Goal: Task Accomplishment & Management: Manage account settings

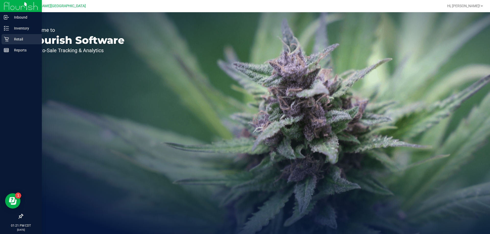
click at [12, 40] on p "Retail" at bounding box center [24, 39] width 31 height 6
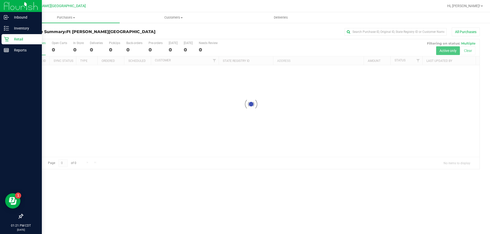
click at [17, 39] on p "Retail" at bounding box center [24, 39] width 31 height 6
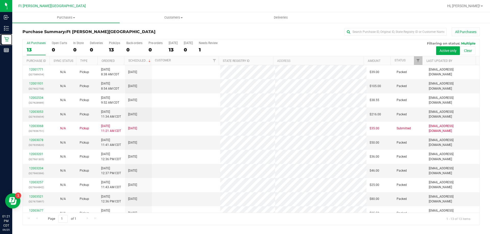
scroll to position [36, 0]
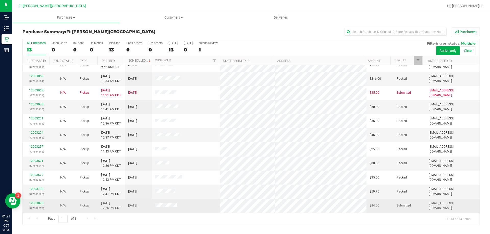
click at [39, 204] on link "12003893" at bounding box center [36, 204] width 14 height 4
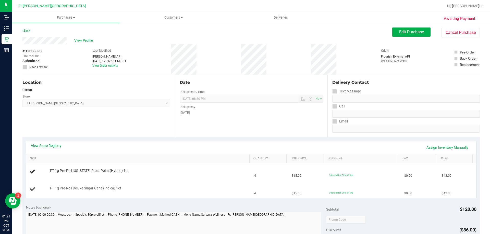
scroll to position [25, 0]
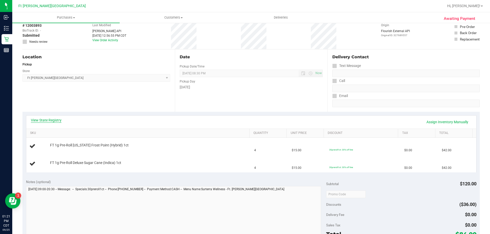
click at [55, 120] on link "View State Registry" at bounding box center [46, 120] width 31 height 5
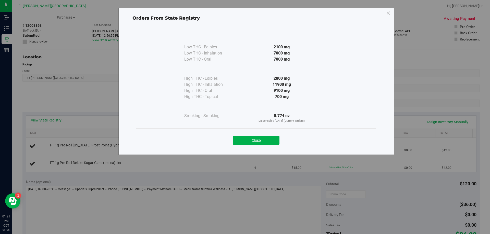
click at [273, 146] on div "Close" at bounding box center [256, 139] width 240 height 21
click at [272, 136] on button "Close" at bounding box center [256, 140] width 46 height 9
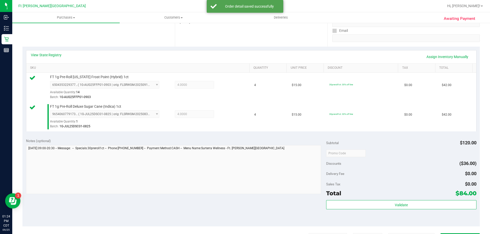
scroll to position [204, 0]
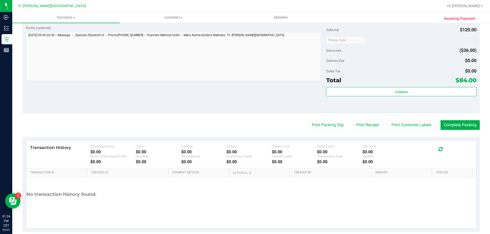
click at [391, 84] on div "Total $84.00" at bounding box center [401, 80] width 150 height 9
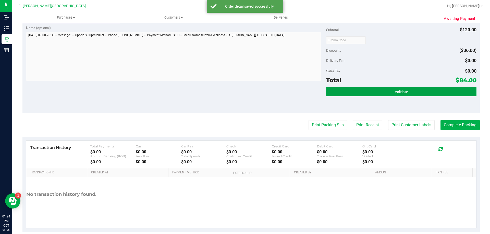
click at [389, 90] on button "Validate" at bounding box center [401, 91] width 150 height 9
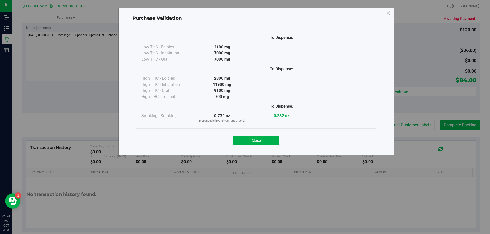
click at [264, 137] on button "Close" at bounding box center [256, 140] width 46 height 9
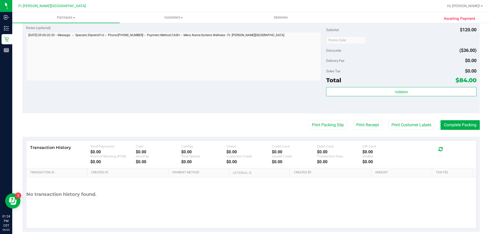
click at [265, 140] on div "Transaction History Total Payments $0.00 Cash $0.00 CanPay $0.00 Check $0.00 Cr…" at bounding box center [251, 184] width 450 height 88
click at [332, 125] on button "Print Packing Slip" at bounding box center [327, 125] width 38 height 10
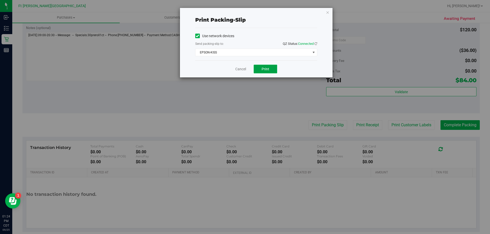
click at [271, 69] on button "Print" at bounding box center [264, 69] width 23 height 9
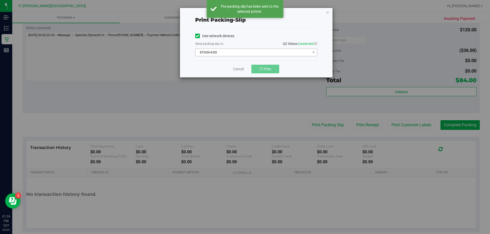
click at [232, 56] on div "Use network devices Send packing-slip to: QZ Status: Connected EPSON-KISS Choos…" at bounding box center [256, 44] width 122 height 32
click at [238, 73] on div "Cancel Print" at bounding box center [256, 68] width 122 height 17
click at [242, 68] on link "Cancel" at bounding box center [240, 69] width 11 height 5
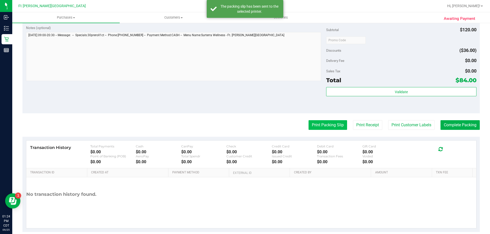
click at [316, 127] on button "Print Packing Slip" at bounding box center [327, 125] width 38 height 10
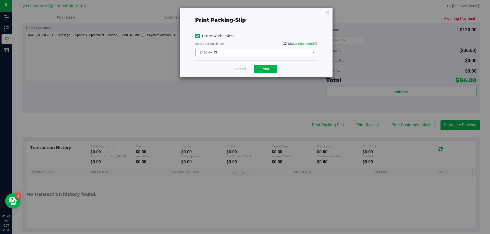
click at [221, 52] on span "EPSON-KISS" at bounding box center [252, 52] width 115 height 7
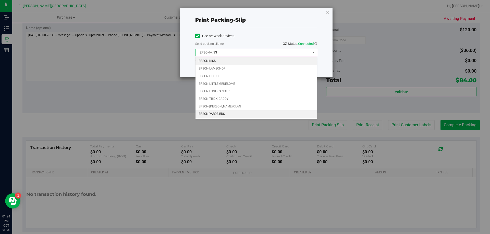
click at [219, 115] on li "EPSON-YARDBIRDS" at bounding box center [255, 114] width 121 height 8
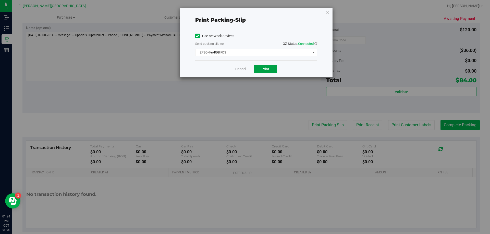
click at [260, 69] on button "Print" at bounding box center [264, 69] width 23 height 9
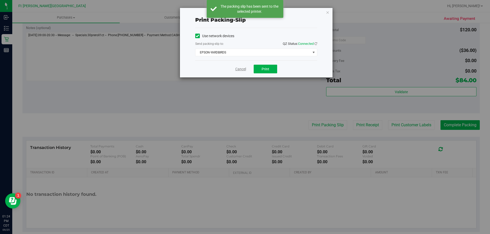
click at [241, 69] on link "Cancel" at bounding box center [240, 69] width 11 height 5
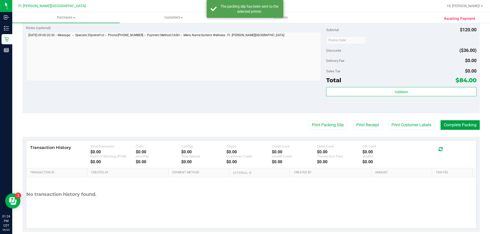
click at [462, 122] on button "Complete Packing" at bounding box center [459, 125] width 39 height 10
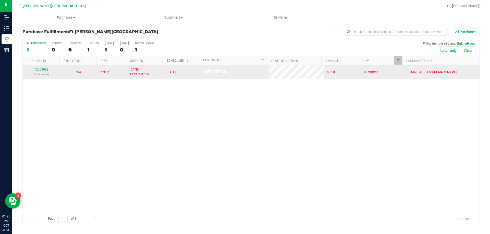
click at [38, 68] on link "12003068" at bounding box center [41, 70] width 14 height 4
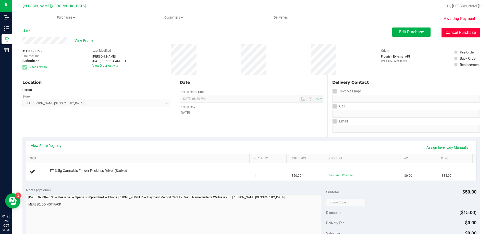
click at [462, 34] on button "Cancel Purchase" at bounding box center [460, 33] width 38 height 10
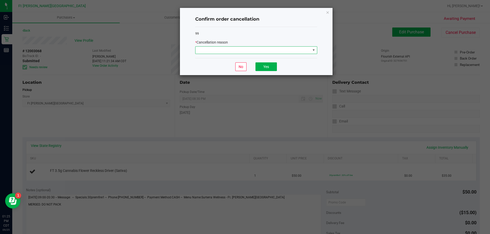
click at [233, 52] on span at bounding box center [252, 50] width 115 height 7
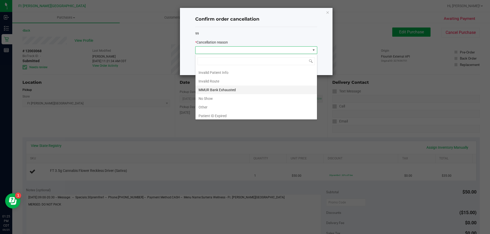
scroll to position [27, 0]
click at [205, 95] on li "Other" at bounding box center [255, 97] width 121 height 9
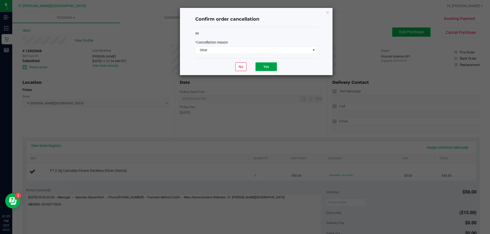
click at [265, 69] on button "Yes" at bounding box center [265, 66] width 21 height 9
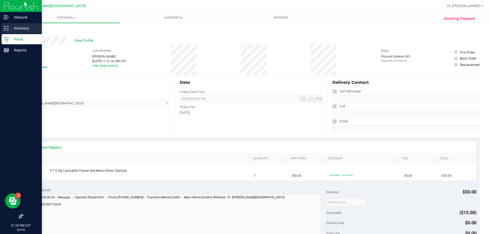
click at [5, 33] on link "Inventory" at bounding box center [21, 28] width 42 height 11
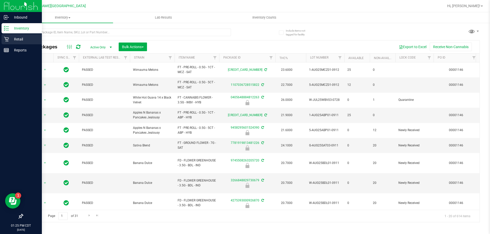
click at [13, 38] on p "Retail" at bounding box center [24, 39] width 31 height 6
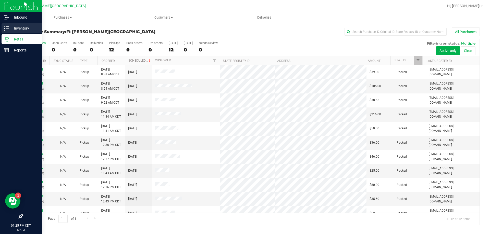
click at [13, 27] on p "Inventory" at bounding box center [24, 28] width 31 height 6
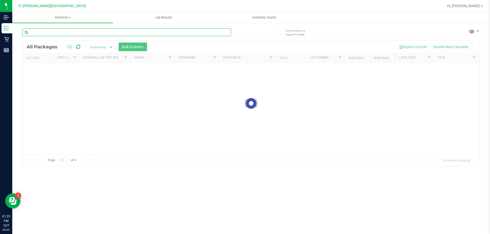
click at [83, 32] on input "text" at bounding box center [126, 33] width 208 height 8
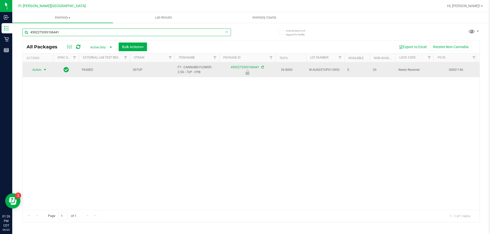
type input "4592275393106441"
click at [43, 67] on span "select" at bounding box center [45, 69] width 6 height 7
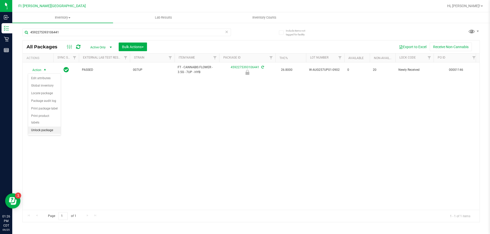
click at [48, 127] on li "Unlock package" at bounding box center [44, 131] width 33 height 8
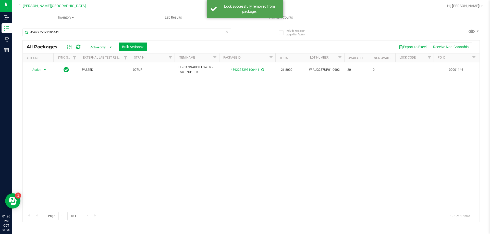
click at [44, 70] on span "select" at bounding box center [45, 70] width 4 height 4
click at [53, 123] on li "Print package label" at bounding box center [48, 124] width 40 height 8
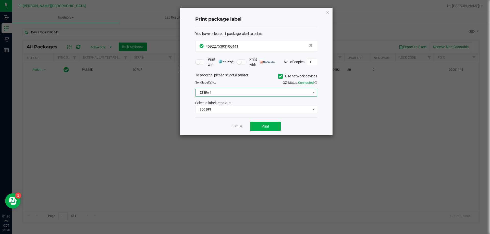
click at [230, 95] on span "ZEBRA-1" at bounding box center [252, 92] width 115 height 7
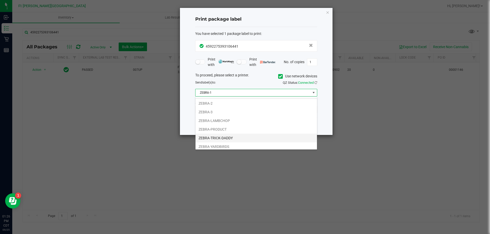
scroll to position [10, 0]
click at [222, 144] on li "ZEBRA-YARDBIRDS" at bounding box center [255, 144] width 121 height 9
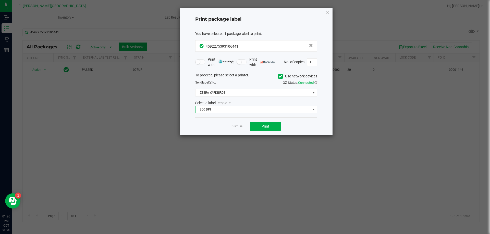
click at [214, 108] on span "300 DPI" at bounding box center [252, 109] width 115 height 7
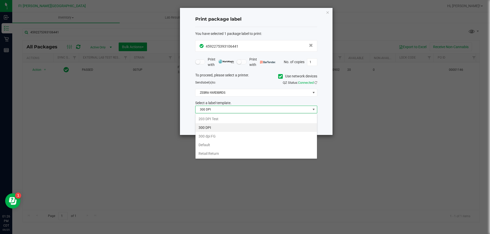
scroll to position [8, 122]
click at [206, 116] on li "203 DPI Test" at bounding box center [255, 119] width 121 height 9
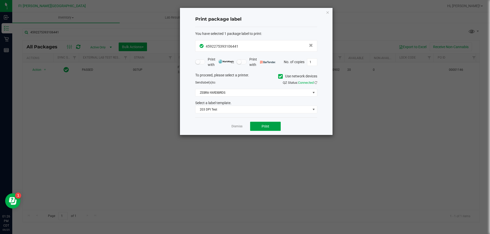
click at [268, 127] on span "Print" at bounding box center [265, 126] width 8 height 4
click at [242, 125] on link "Dismiss" at bounding box center [236, 126] width 11 height 4
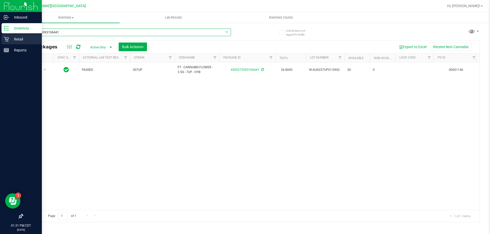
drag, startPoint x: 70, startPoint y: 31, endPoint x: 0, endPoint y: 43, distance: 71.0
click at [0, 43] on div "Inbound Inventory Retail Reports 01:31 PM CDT [DATE] 09/25 Ft [PERSON_NAME][GEO…" at bounding box center [245, 117] width 490 height 234
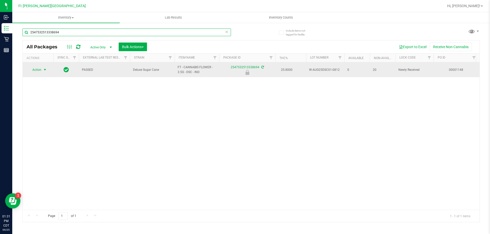
type input "2547532513338694"
click at [41, 71] on span "Action" at bounding box center [35, 69] width 14 height 7
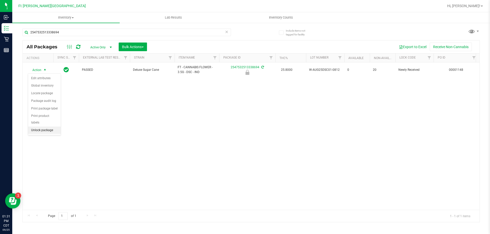
click at [44, 127] on li "Unlock package" at bounding box center [44, 131] width 33 height 8
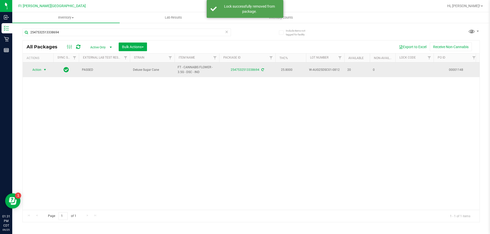
click at [47, 69] on span "select" at bounding box center [45, 70] width 4 height 4
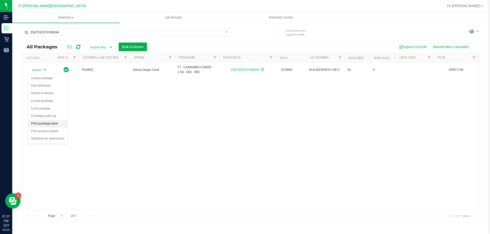
click at [53, 123] on li "Print package label" at bounding box center [48, 124] width 40 height 8
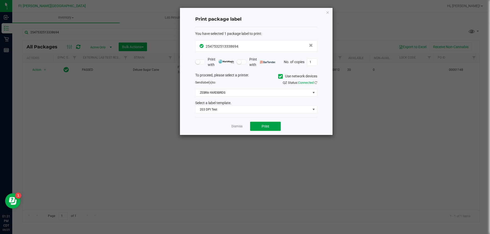
click at [269, 128] on button "Print" at bounding box center [265, 126] width 31 height 9
click at [241, 127] on link "Dismiss" at bounding box center [236, 126] width 11 height 4
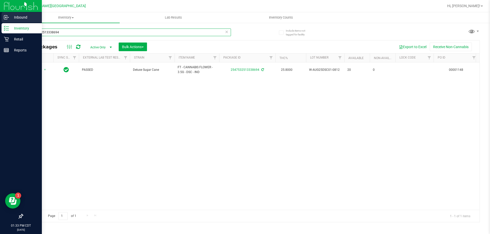
drag, startPoint x: 63, startPoint y: 32, endPoint x: 4, endPoint y: 19, distance: 61.0
click at [20, 30] on div "Include items not tagged for facility 2547532513338694 All Packages Active Only…" at bounding box center [250, 100] width 477 height 156
drag, startPoint x: 70, startPoint y: 30, endPoint x: 2, endPoint y: 25, distance: 68.2
click at [0, 23] on div "Inbound Inventory Retail Reports 01:34 PM CDT [DATE] 09/25 Ft [PERSON_NAME][GEO…" at bounding box center [245, 117] width 490 height 234
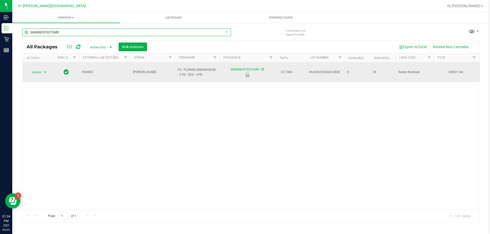
type input "0600883570272689"
click at [45, 70] on span "select" at bounding box center [45, 72] width 4 height 4
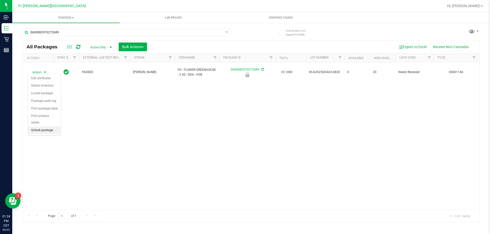
click at [55, 127] on li "Unlock package" at bounding box center [44, 131] width 33 height 8
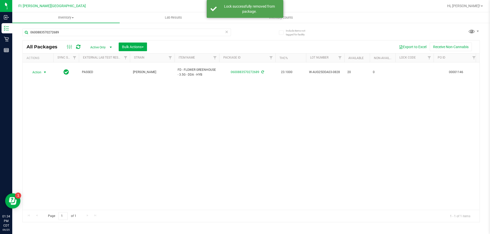
click at [43, 70] on span "select" at bounding box center [45, 72] width 4 height 4
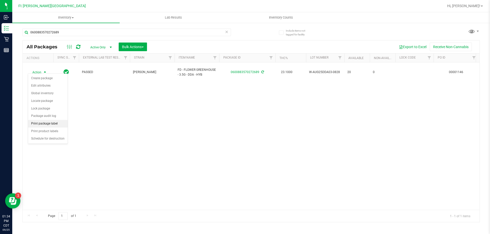
click at [46, 122] on li "Print package label" at bounding box center [48, 124] width 40 height 8
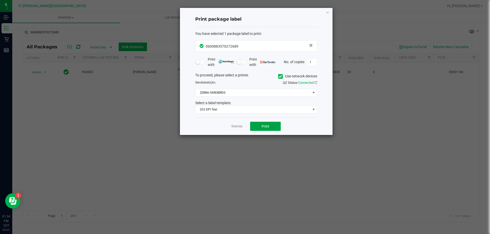
click at [264, 124] on button "Print" at bounding box center [265, 126] width 31 height 9
click at [253, 125] on button "Print" at bounding box center [265, 126] width 31 height 9
click at [241, 123] on div "Dismiss Print" at bounding box center [256, 127] width 122 height 18
click at [235, 129] on app-cancel-button "Dismiss" at bounding box center [236, 126] width 11 height 5
click at [235, 127] on link "Dismiss" at bounding box center [236, 126] width 11 height 4
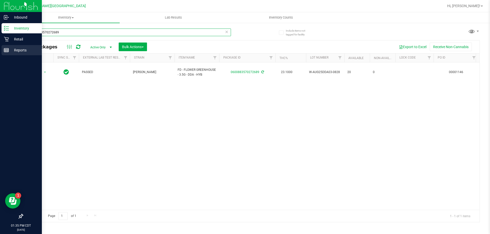
drag, startPoint x: 68, startPoint y: 34, endPoint x: 0, endPoint y: 52, distance: 70.1
click at [0, 50] on div "Inbound Inventory Retail Reports 01:35 PM CDT [DATE] 09/25 Ft [PERSON_NAME][GEO…" at bounding box center [245, 117] width 490 height 234
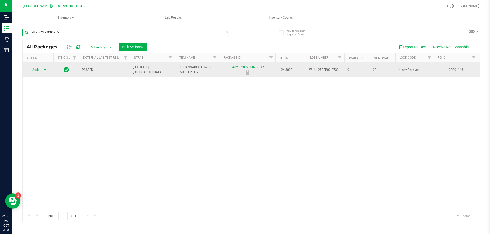
type input "5482062872000255"
click at [42, 69] on span "select" at bounding box center [45, 69] width 6 height 7
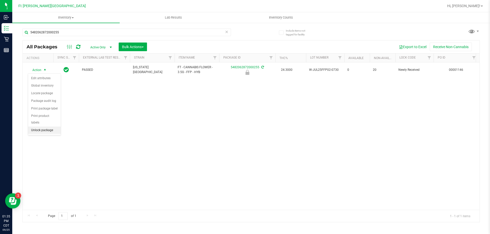
click at [43, 127] on li "Unlock package" at bounding box center [44, 131] width 33 height 8
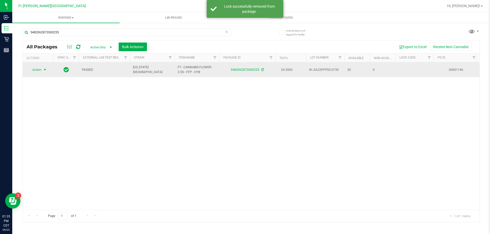
click at [43, 70] on span "select" at bounding box center [45, 70] width 4 height 4
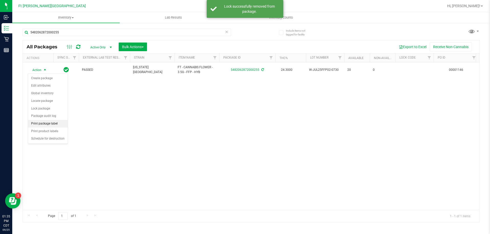
click at [55, 125] on li "Print package label" at bounding box center [48, 124] width 40 height 8
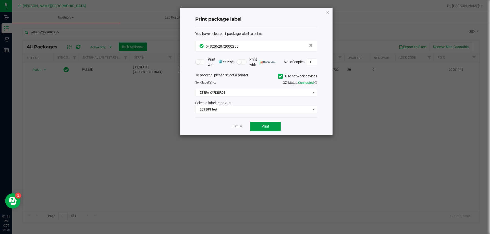
click at [258, 126] on button "Print" at bounding box center [265, 126] width 31 height 9
click at [233, 127] on link "Dismiss" at bounding box center [236, 126] width 11 height 4
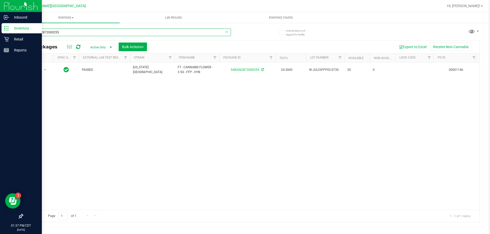
drag, startPoint x: 64, startPoint y: 31, endPoint x: 0, endPoint y: 26, distance: 64.5
click at [0, 24] on div "Inbound Inventory Retail Reports 01:37 PM CDT [DATE] 09/25 Ft [PERSON_NAME][GEO…" at bounding box center [245, 117] width 490 height 234
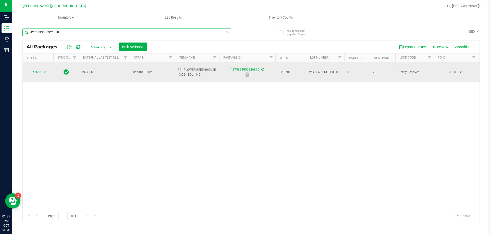
type input "4275393000926870"
click at [44, 70] on span "select" at bounding box center [45, 72] width 4 height 4
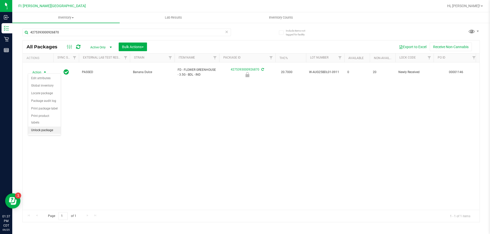
click at [44, 127] on li "Unlock package" at bounding box center [44, 131] width 33 height 8
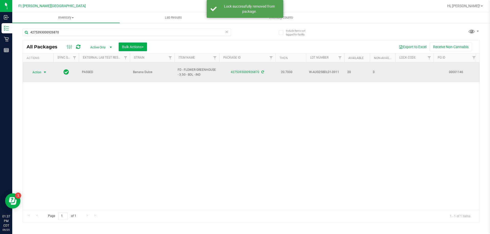
click at [44, 71] on span "select" at bounding box center [45, 72] width 4 height 4
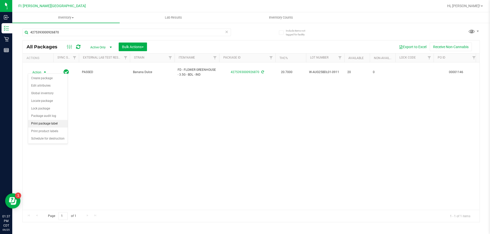
click at [50, 123] on li "Print package label" at bounding box center [48, 124] width 40 height 8
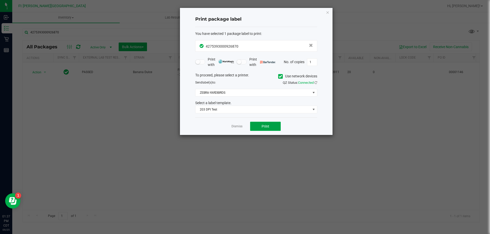
click at [269, 129] on button "Print" at bounding box center [265, 126] width 31 height 9
click at [237, 124] on app-cancel-button "Dismiss" at bounding box center [236, 126] width 11 height 5
click at [243, 124] on div "Dismiss Print" at bounding box center [256, 127] width 122 height 18
click at [239, 126] on link "Dismiss" at bounding box center [236, 126] width 11 height 4
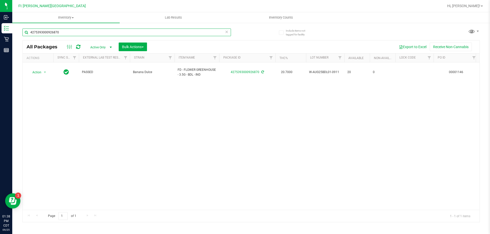
click at [81, 31] on input "4275393000926870" at bounding box center [126, 33] width 208 height 8
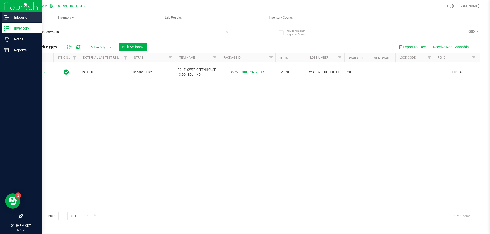
drag, startPoint x: 68, startPoint y: 31, endPoint x: 0, endPoint y: 23, distance: 68.0
click at [0, 24] on div "Inbound Inventory Retail Reports 01:39 PM CDT [DATE] 09/25 Ft [PERSON_NAME][GEO…" at bounding box center [245, 117] width 490 height 234
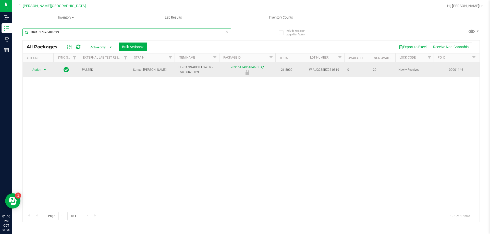
type input "7091517496484633"
click at [43, 68] on span "select" at bounding box center [45, 70] width 4 height 4
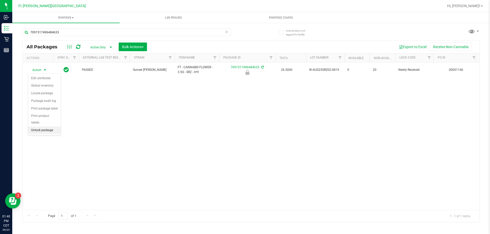
click at [56, 127] on li "Unlock package" at bounding box center [44, 131] width 33 height 8
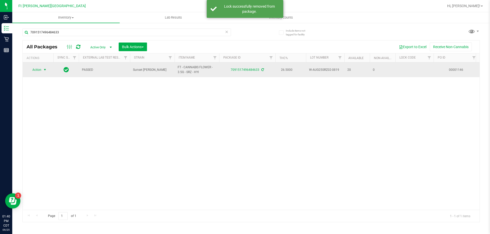
click at [45, 69] on span "select" at bounding box center [45, 70] width 4 height 4
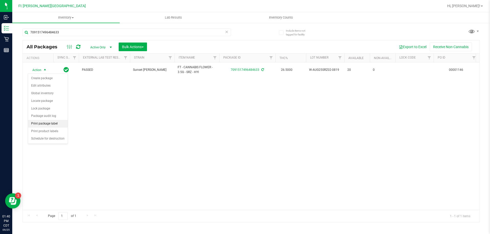
drag, startPoint x: 50, startPoint y: 122, endPoint x: 67, endPoint y: 127, distance: 17.9
click at [50, 122] on li "Print package label" at bounding box center [48, 124] width 40 height 8
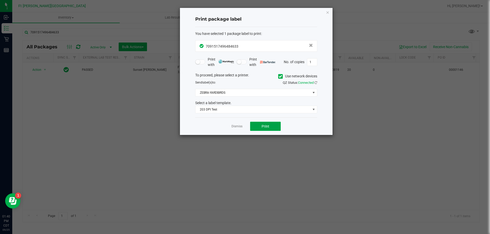
click at [277, 125] on button "Print" at bounding box center [265, 126] width 31 height 9
drag, startPoint x: 238, startPoint y: 126, endPoint x: 230, endPoint y: 114, distance: 14.8
click at [238, 126] on link "Dismiss" at bounding box center [236, 126] width 11 height 4
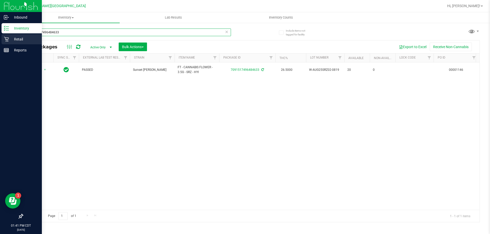
drag, startPoint x: 73, startPoint y: 35, endPoint x: 0, endPoint y: 39, distance: 72.8
click at [0, 32] on div "Inbound Inventory Retail Reports 01:41 PM CDT [DATE] 09/25 Ft [PERSON_NAME][GEO…" at bounding box center [245, 117] width 490 height 234
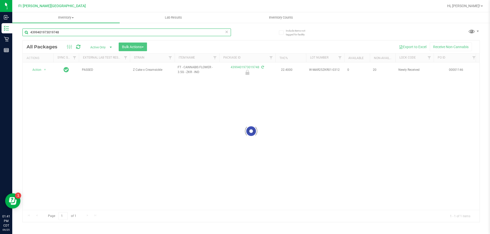
type input "4399401973019748"
click at [40, 68] on div at bounding box center [251, 132] width 456 height 182
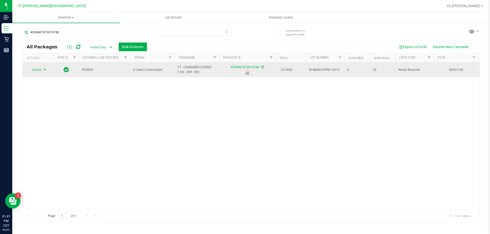
click at [41, 71] on span "Action" at bounding box center [35, 69] width 14 height 7
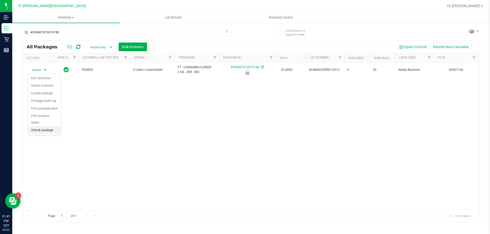
click at [45, 127] on li "Unlock package" at bounding box center [44, 131] width 33 height 8
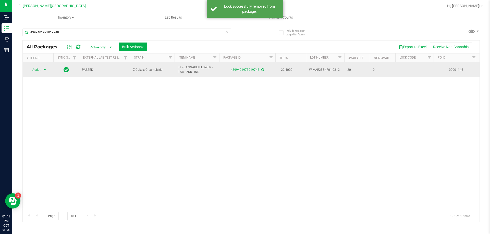
click at [45, 70] on span "select" at bounding box center [45, 70] width 4 height 4
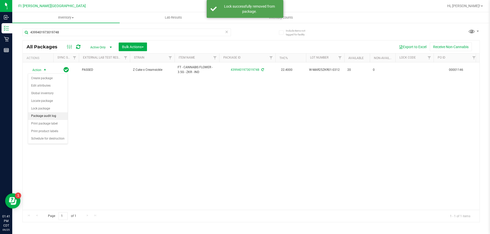
click at [54, 120] on ul "Create package Edit attributes Global inventory Locate package Lock package Pac…" at bounding box center [48, 109] width 40 height 68
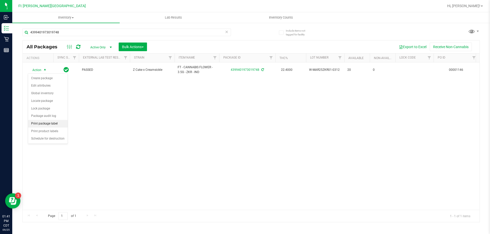
click at [56, 122] on li "Print package label" at bounding box center [48, 124] width 40 height 8
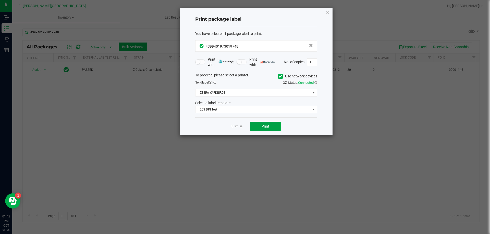
click at [272, 123] on button "Print" at bounding box center [265, 126] width 31 height 9
click at [238, 128] on link "Dismiss" at bounding box center [236, 126] width 11 height 4
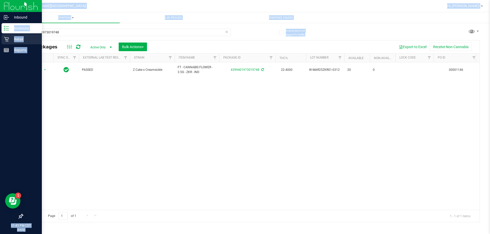
drag, startPoint x: 60, startPoint y: 27, endPoint x: 3, endPoint y: 36, distance: 57.6
click at [0, 27] on div "Inbound Inventory Retail Reports 01:43 PM CDT [DATE] 09/25 Ft [PERSON_NAME][GEO…" at bounding box center [245, 117] width 490 height 234
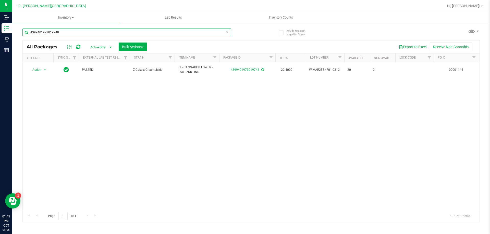
click at [87, 31] on input "4399401973019748" at bounding box center [126, 33] width 208 height 8
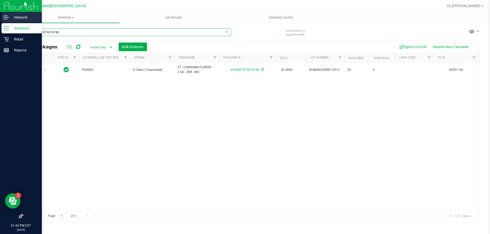
drag, startPoint x: 76, startPoint y: 31, endPoint x: 0, endPoint y: 23, distance: 76.6
click at [0, 23] on div "Inbound Inventory Retail Reports 01:43 PM CDT [DATE] 09/25 Ft [PERSON_NAME][GEO…" at bounding box center [245, 117] width 490 height 234
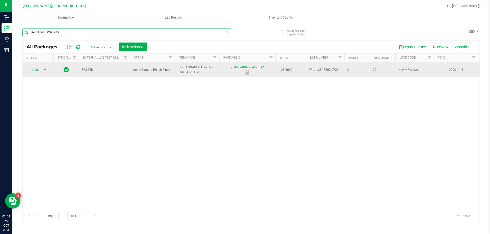
type input "7645174889264225"
click at [43, 71] on span "select" at bounding box center [45, 70] width 4 height 4
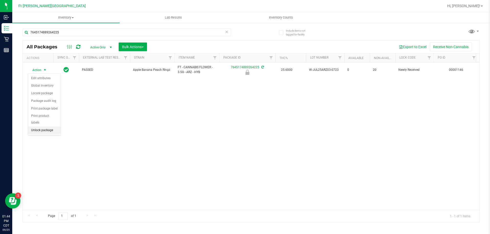
click at [46, 127] on li "Unlock package" at bounding box center [44, 131] width 33 height 8
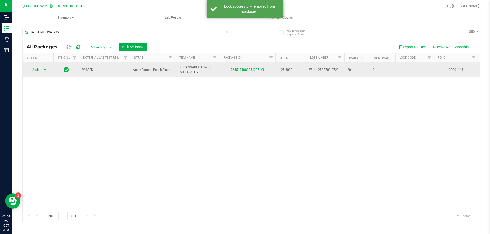
click at [43, 71] on span "select" at bounding box center [45, 70] width 4 height 4
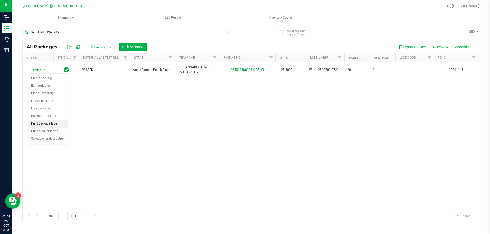
click at [53, 124] on li "Print package label" at bounding box center [48, 124] width 40 height 8
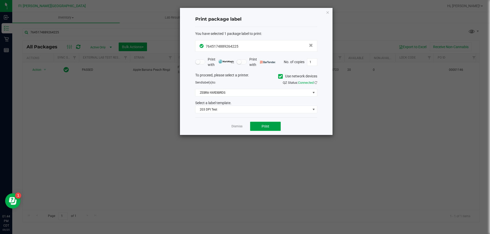
click at [262, 130] on button "Print" at bounding box center [265, 126] width 31 height 9
click at [238, 126] on link "Dismiss" at bounding box center [236, 126] width 11 height 4
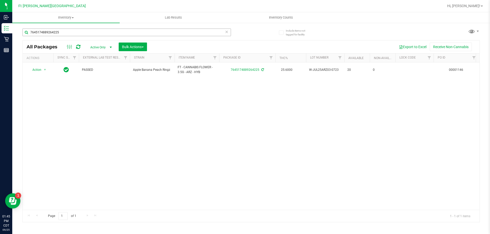
drag, startPoint x: 72, startPoint y: 35, endPoint x: 69, endPoint y: 33, distance: 3.5
click at [71, 35] on div "7645174889264225" at bounding box center [126, 35] width 208 height 12
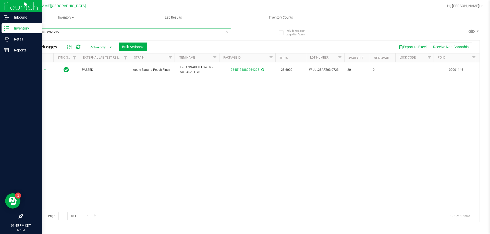
drag, startPoint x: 69, startPoint y: 33, endPoint x: 0, endPoint y: 25, distance: 69.5
click at [0, 26] on div "Inbound Inventory Retail Reports 01:45 PM CDT [DATE] 09/25 Ft [PERSON_NAME][GEO…" at bounding box center [245, 117] width 490 height 234
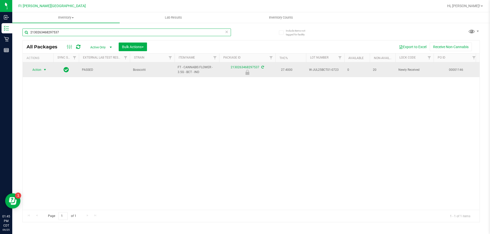
type input "2130263468297537"
click at [45, 68] on span "select" at bounding box center [45, 70] width 4 height 4
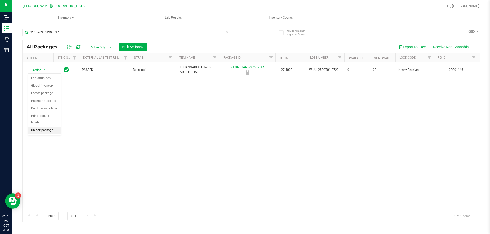
click at [50, 127] on li "Unlock package" at bounding box center [44, 131] width 33 height 8
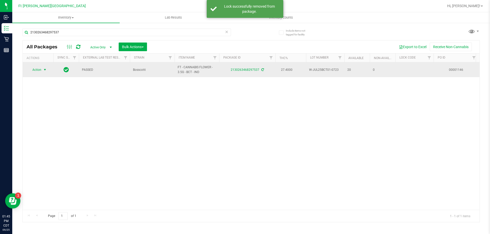
click at [44, 69] on span "select" at bounding box center [45, 70] width 4 height 4
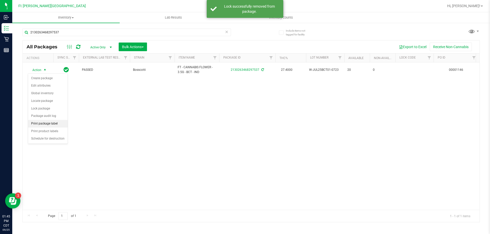
click at [51, 122] on li "Print package label" at bounding box center [48, 124] width 40 height 8
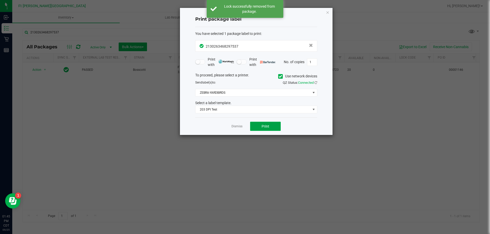
click at [276, 128] on button "Print" at bounding box center [265, 126] width 31 height 9
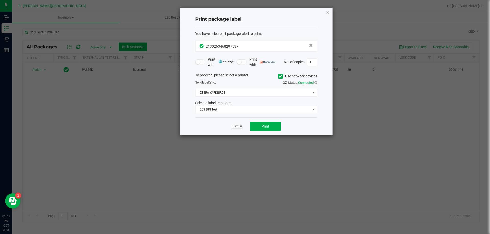
click at [235, 125] on link "Dismiss" at bounding box center [236, 126] width 11 height 4
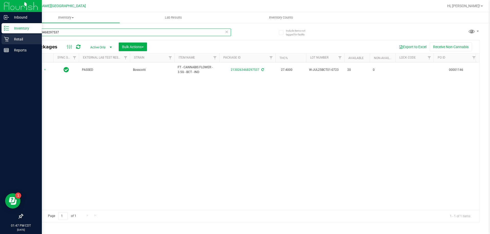
drag, startPoint x: 66, startPoint y: 32, endPoint x: 5, endPoint y: 43, distance: 62.2
click at [0, 35] on div "Inbound Inventory Retail Reports 01:47 PM CDT [DATE] 09/25 Ft [PERSON_NAME][GEO…" at bounding box center [245, 117] width 490 height 234
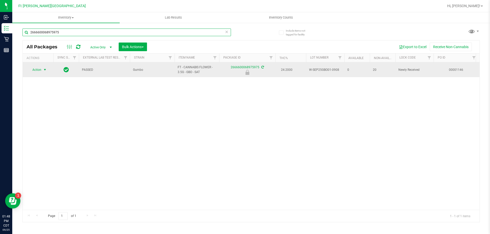
type input "2666600068975975"
click at [42, 70] on span "select" at bounding box center [45, 69] width 6 height 7
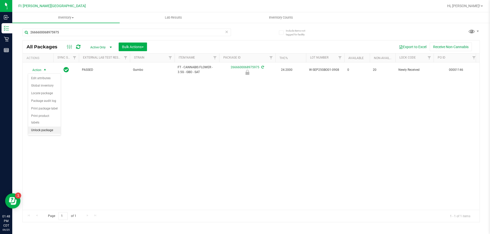
click at [43, 127] on li "Unlock package" at bounding box center [44, 131] width 33 height 8
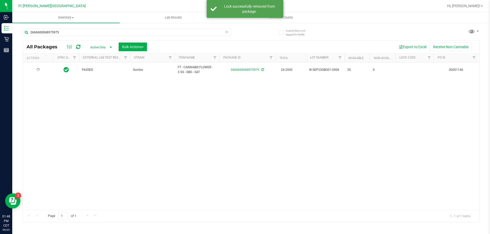
click at [44, 70] on div at bounding box center [38, 70] width 24 height 5
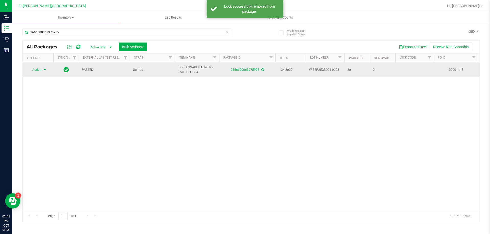
click at [40, 70] on span "Action" at bounding box center [35, 69] width 14 height 7
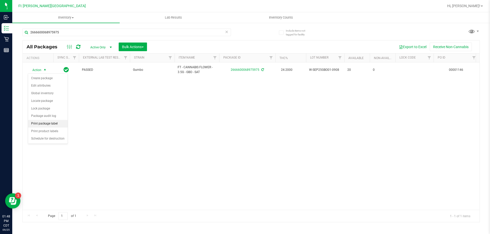
click at [52, 123] on li "Print package label" at bounding box center [48, 124] width 40 height 8
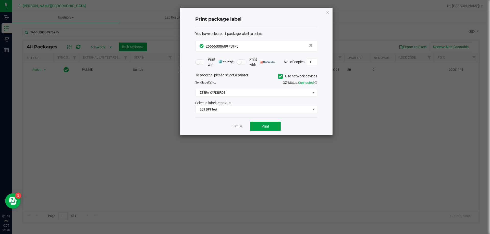
click at [268, 123] on button "Print" at bounding box center [265, 126] width 31 height 9
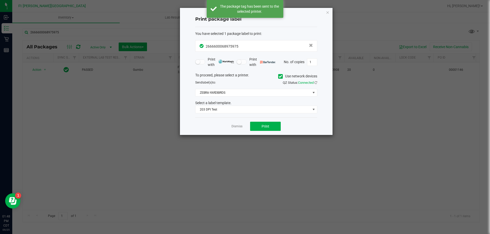
click at [236, 125] on link "Dismiss" at bounding box center [236, 126] width 11 height 4
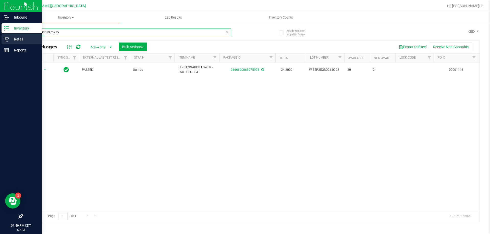
drag, startPoint x: 83, startPoint y: 30, endPoint x: 0, endPoint y: 42, distance: 83.4
click at [0, 42] on div "Inbound Inventory Retail Reports 01:49 PM CDT [DATE] 09/25 Ft [PERSON_NAME][GEO…" at bounding box center [245, 117] width 490 height 234
drag, startPoint x: 72, startPoint y: 34, endPoint x: 0, endPoint y: 57, distance: 75.1
click at [0, 57] on div "Inbound Inventory Retail Reports 01:50 PM CDT [DATE] 09/25 Ft [PERSON_NAME][GEO…" at bounding box center [245, 117] width 490 height 234
type input "dream"
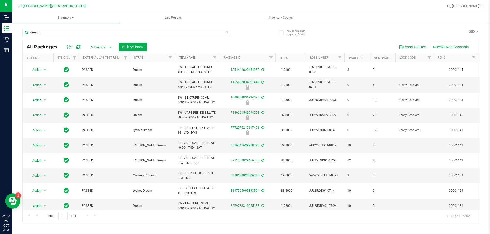
click at [188, 57] on link "Item Name" at bounding box center [186, 58] width 16 height 4
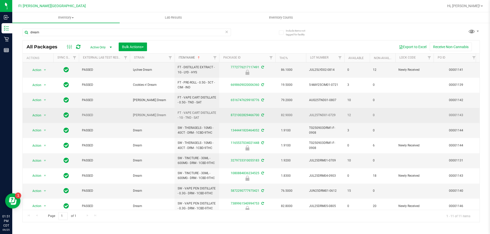
scroll to position [22, 0]
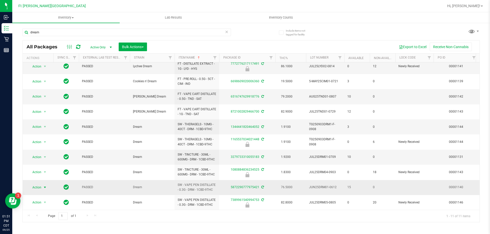
click at [45, 186] on span "select" at bounding box center [45, 188] width 4 height 4
click at [44, 145] on li "Lock package" at bounding box center [48, 145] width 40 height 8
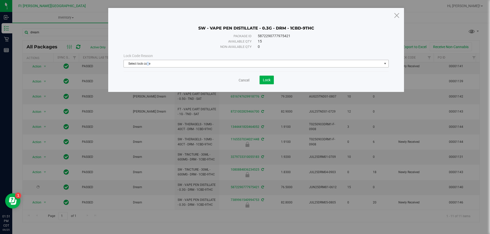
click at [148, 62] on span "Select lock code" at bounding box center [253, 63] width 258 height 7
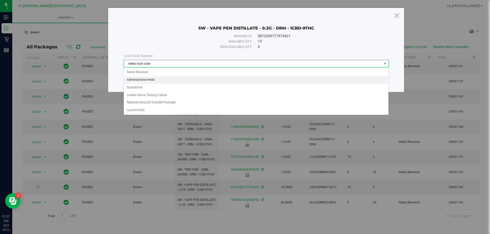
click at [150, 79] on li "Administrative Hold" at bounding box center [256, 80] width 264 height 8
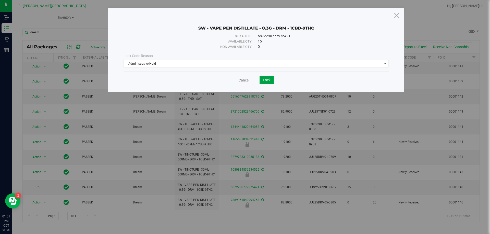
click at [271, 82] on button "Lock" at bounding box center [266, 80] width 14 height 9
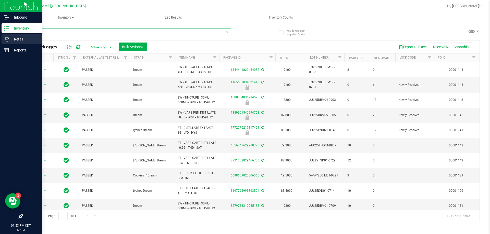
drag, startPoint x: 48, startPoint y: 32, endPoint x: 0, endPoint y: 37, distance: 48.2
click at [0, 37] on div "Inbound Inventory Retail Reports 01:53 PM CDT [DATE] 09/25 Ft [PERSON_NAME][GEO…" at bounding box center [245, 117] width 490 height 234
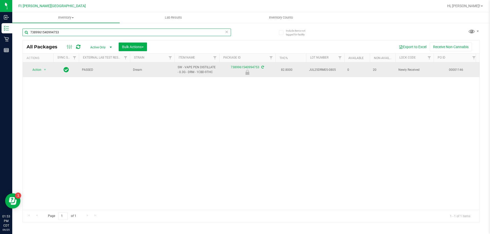
type input "7389961540994753"
drag, startPoint x: 49, startPoint y: 68, endPoint x: 46, endPoint y: 68, distance: 3.3
click at [48, 68] on div "Action Action Edit attributes Global inventory Locate package Package audit log…" at bounding box center [38, 69] width 24 height 7
click at [46, 69] on span "select" at bounding box center [45, 70] width 4 height 4
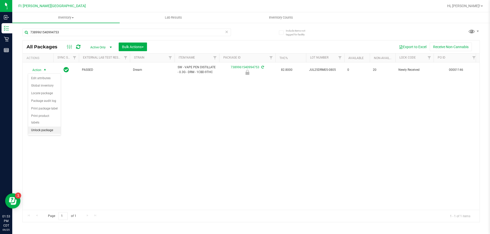
click at [49, 127] on li "Unlock package" at bounding box center [44, 131] width 33 height 8
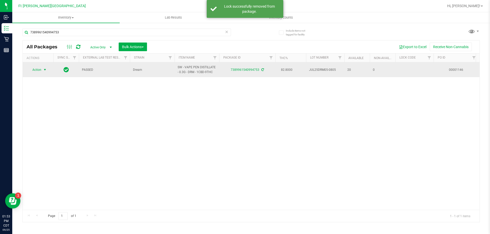
click at [44, 69] on span "select" at bounding box center [45, 70] width 4 height 4
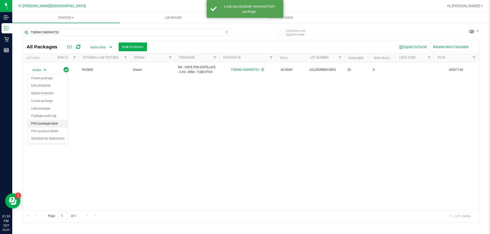
click at [53, 123] on li "Print package label" at bounding box center [48, 124] width 40 height 8
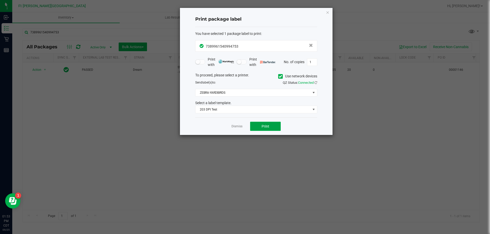
click at [264, 125] on span "Print" at bounding box center [265, 126] width 8 height 4
click at [241, 126] on link "Dismiss" at bounding box center [236, 126] width 11 height 4
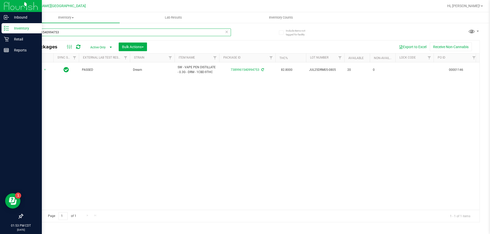
drag, startPoint x: 74, startPoint y: 34, endPoint x: 2, endPoint y: 31, distance: 71.9
click at [0, 32] on div "Inbound Inventory Retail Reports 01:53 PM CDT [DATE] 09/25 Ft [PERSON_NAME][GEO…" at bounding box center [245, 117] width 490 height 234
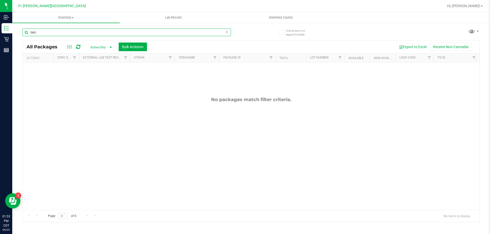
type input "tau"
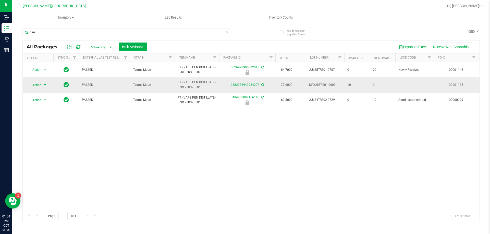
click at [41, 88] on span "Action" at bounding box center [35, 85] width 14 height 7
click at [52, 124] on li "Lock package" at bounding box center [48, 124] width 40 height 8
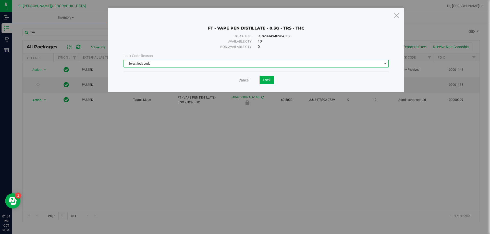
click at [149, 65] on span "Select lock code" at bounding box center [253, 63] width 258 height 7
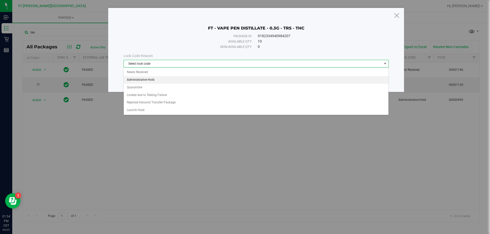
click at [145, 79] on li "Administrative Hold" at bounding box center [256, 80] width 264 height 8
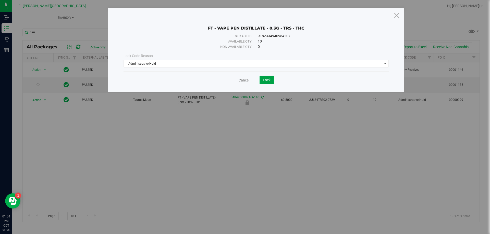
click at [268, 81] on span "Lock" at bounding box center [267, 80] width 8 height 4
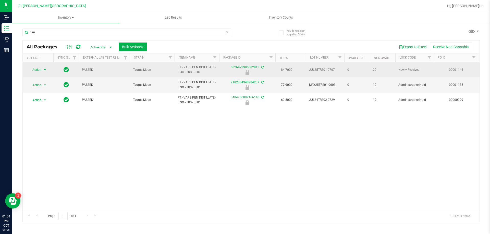
click at [43, 67] on span "select" at bounding box center [45, 69] width 6 height 7
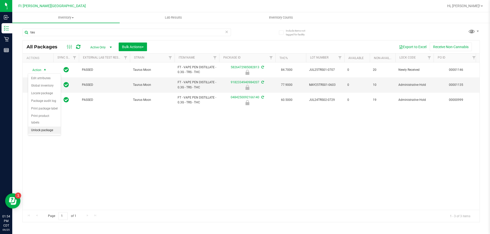
click at [46, 127] on li "Unlock package" at bounding box center [44, 131] width 33 height 8
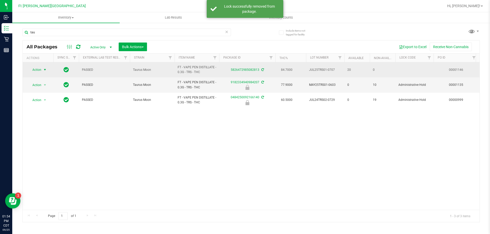
click at [45, 69] on span "select" at bounding box center [45, 70] width 4 height 4
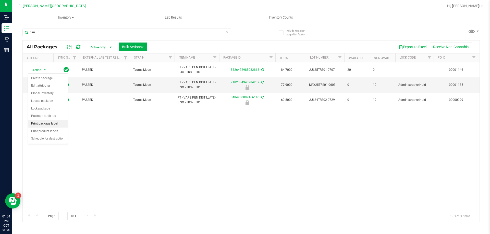
click at [56, 123] on li "Print package label" at bounding box center [48, 124] width 40 height 8
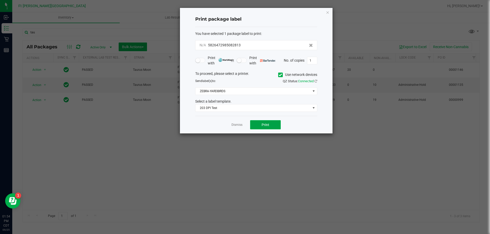
click at [269, 124] on span "Print" at bounding box center [265, 125] width 8 height 4
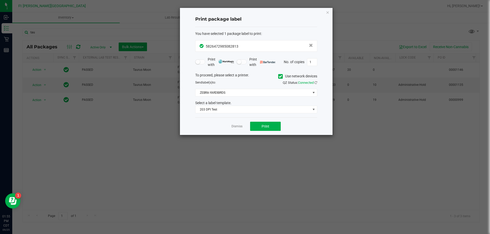
click at [233, 128] on link "Dismiss" at bounding box center [236, 126] width 11 height 4
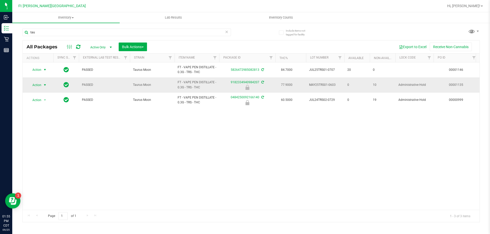
click at [46, 84] on span "select" at bounding box center [45, 85] width 4 height 4
click at [44, 123] on li "Print package label" at bounding box center [44, 124] width 33 height 8
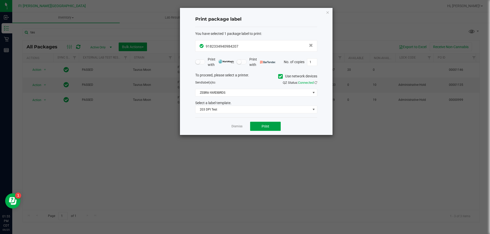
click at [268, 127] on span "Print" at bounding box center [265, 126] width 8 height 4
click at [239, 127] on link "Dismiss" at bounding box center [236, 126] width 11 height 4
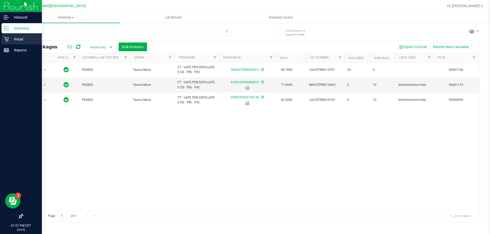
click at [19, 42] on p "Retail" at bounding box center [24, 39] width 31 height 6
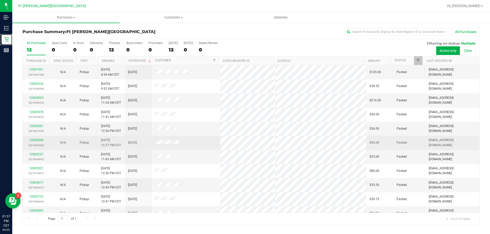
scroll to position [22, 0]
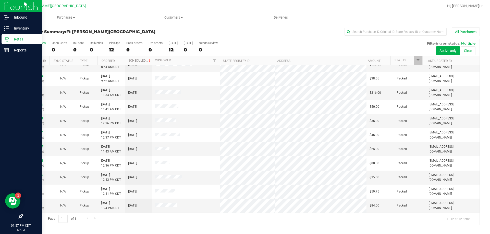
click at [21, 39] on p "Retail" at bounding box center [24, 39] width 31 height 6
click at [21, 38] on p "Retail" at bounding box center [24, 39] width 31 height 6
click at [24, 24] on div "Inventory" at bounding box center [22, 28] width 40 height 10
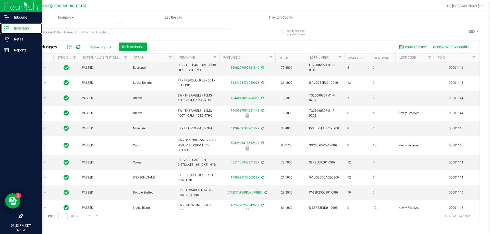
scroll to position [171, 0]
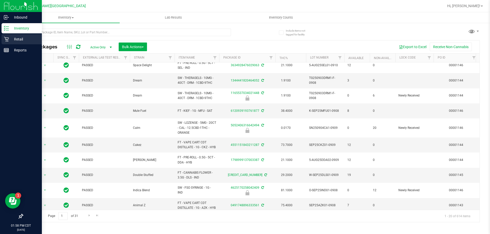
click at [25, 42] on p "Retail" at bounding box center [24, 39] width 31 height 6
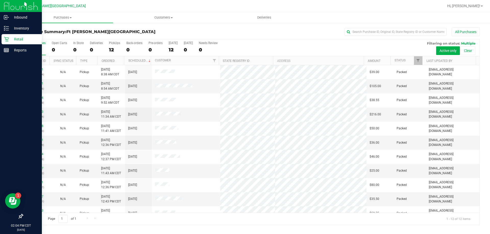
click at [13, 39] on p "Retail" at bounding box center [24, 39] width 31 height 6
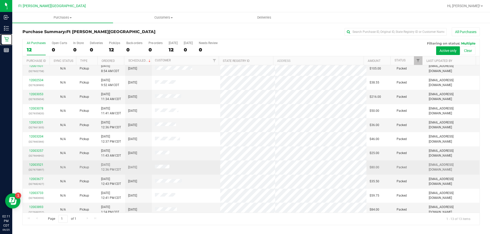
scroll to position [36, 0]
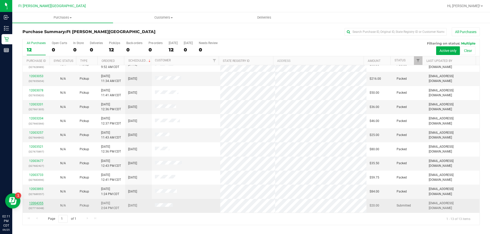
click at [41, 202] on link "12004355" at bounding box center [36, 204] width 14 height 4
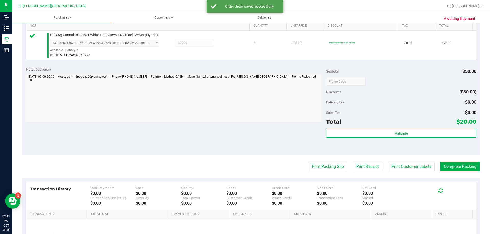
scroll to position [153, 0]
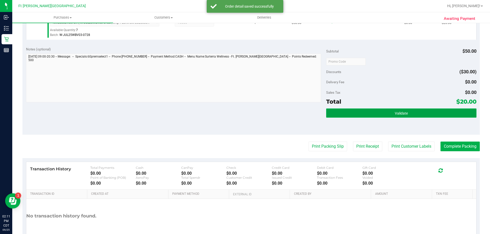
click at [438, 113] on button "Validate" at bounding box center [401, 113] width 150 height 9
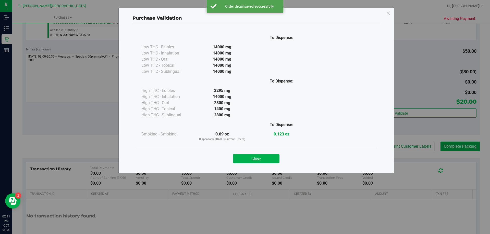
click at [247, 161] on button "Close" at bounding box center [256, 158] width 46 height 9
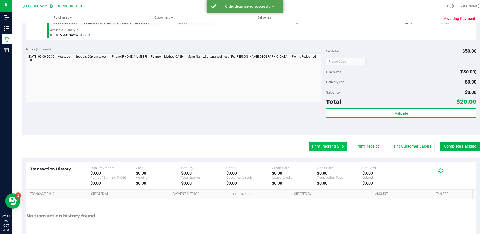
click at [330, 146] on button "Print Packing Slip" at bounding box center [327, 147] width 38 height 10
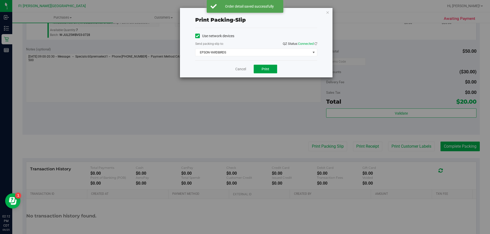
click at [270, 69] on button "Print" at bounding box center [264, 69] width 23 height 9
click at [240, 70] on link "Cancel" at bounding box center [240, 69] width 11 height 5
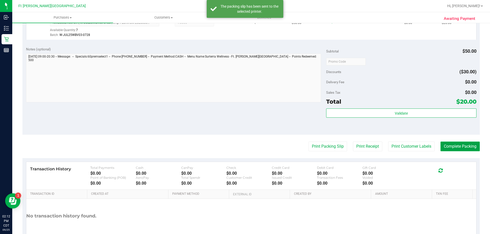
drag, startPoint x: 460, startPoint y: 148, endPoint x: 463, endPoint y: 148, distance: 2.6
click at [461, 148] on button "Complete Packing" at bounding box center [459, 147] width 39 height 10
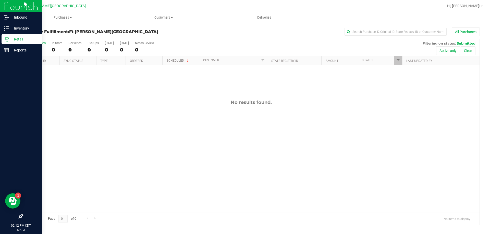
click at [17, 37] on p "Retail" at bounding box center [24, 39] width 31 height 6
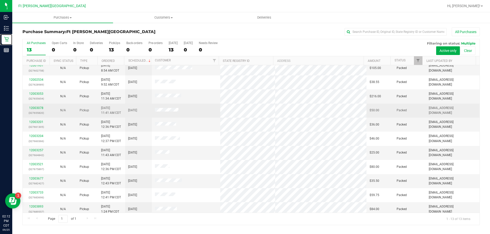
scroll to position [36, 0]
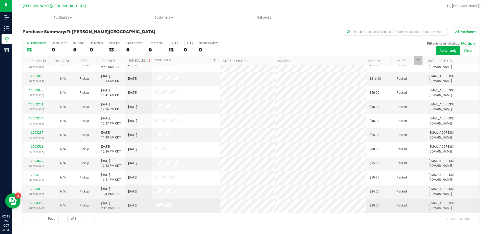
click at [37, 204] on link "12004355" at bounding box center [36, 204] width 14 height 4
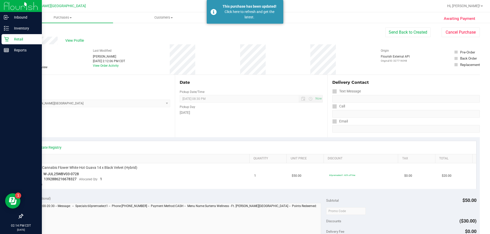
click at [20, 41] on p "Retail" at bounding box center [24, 39] width 31 height 6
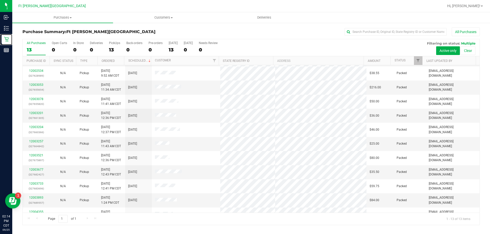
scroll to position [36, 0]
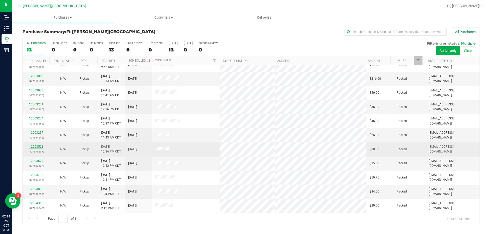
click at [36, 146] on link "12003521" at bounding box center [36, 147] width 14 height 4
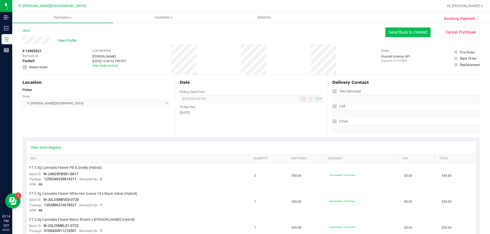
click at [399, 33] on button "Send Back to Created" at bounding box center [407, 33] width 45 height 10
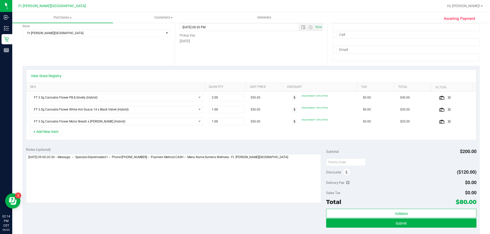
scroll to position [76, 0]
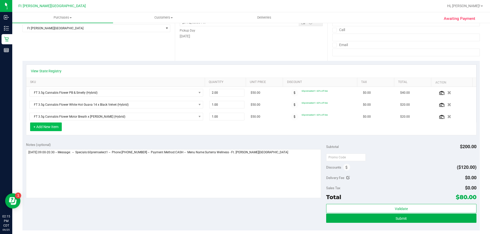
click at [53, 127] on button "+ Add New Item" at bounding box center [46, 127] width 32 height 9
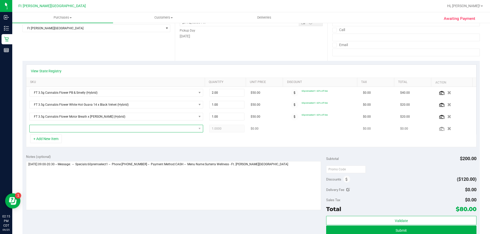
click at [101, 130] on span "NO DATA FOUND" at bounding box center [113, 128] width 167 height 7
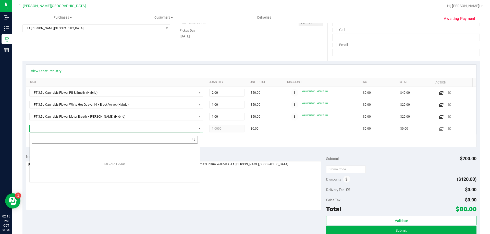
scroll to position [8, 171]
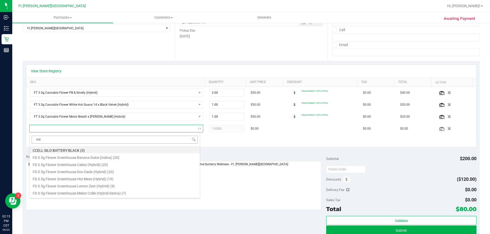
type input "milk"
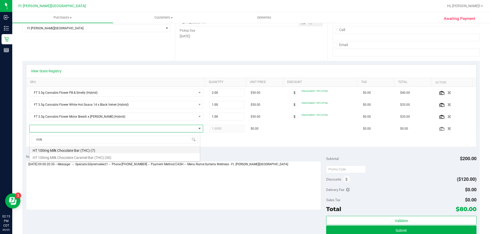
click at [96, 150] on li "HT 100mg Milk Chocolate Bar (THC) (7)" at bounding box center [115, 149] width 170 height 7
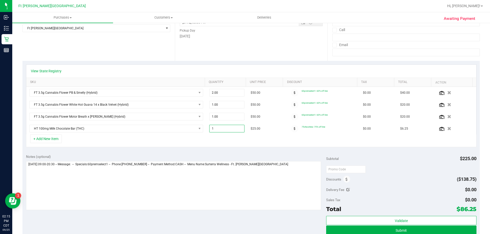
drag, startPoint x: 223, startPoint y: 130, endPoint x: 98, endPoint y: 138, distance: 124.9
click at [101, 137] on div "View State Registry SKU Quantity Unit Price Discount Tax Total Action FT 3.5g C…" at bounding box center [251, 106] width 450 height 83
type input "4"
type input "4.00"
click at [172, 140] on div "+ Add New Item" at bounding box center [251, 141] width 450 height 13
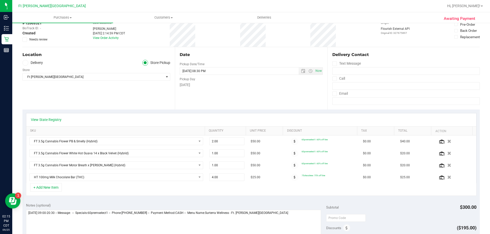
scroll to position [0, 0]
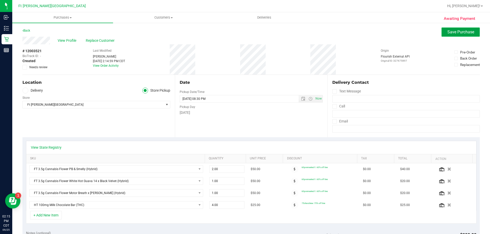
click at [446, 35] on button "Save Purchase" at bounding box center [460, 32] width 38 height 9
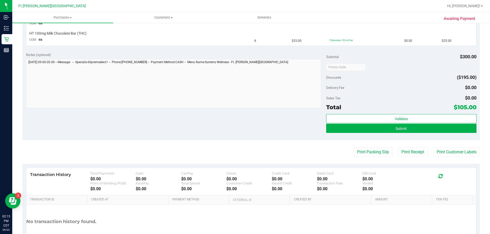
scroll to position [248, 0]
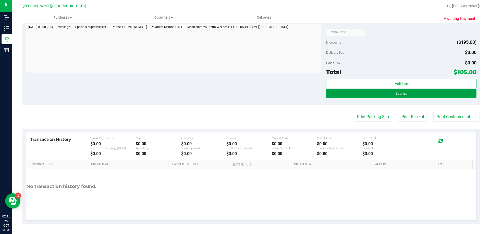
click at [416, 91] on button "Submit" at bounding box center [401, 93] width 150 height 9
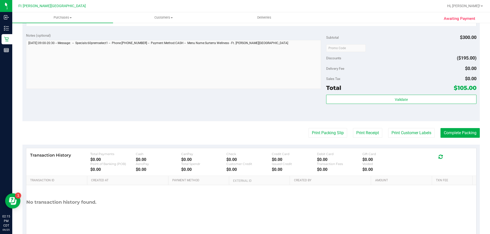
scroll to position [286, 0]
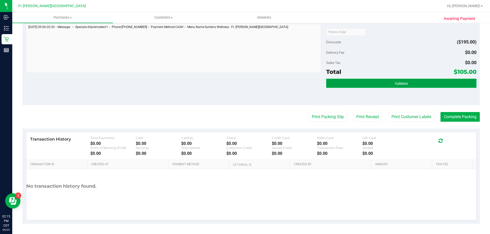
click at [389, 86] on button "Validate" at bounding box center [401, 83] width 150 height 9
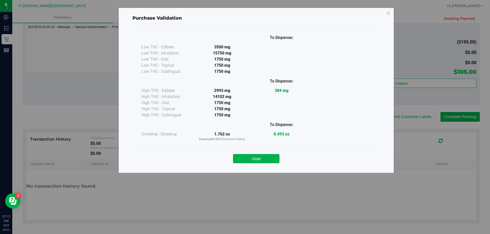
drag, startPoint x: 266, startPoint y: 163, endPoint x: 273, endPoint y: 159, distance: 7.7
click at [266, 163] on button "Close" at bounding box center [256, 158] width 46 height 9
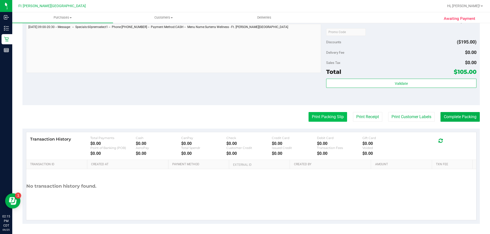
click at [316, 118] on button "Print Packing Slip" at bounding box center [327, 117] width 38 height 10
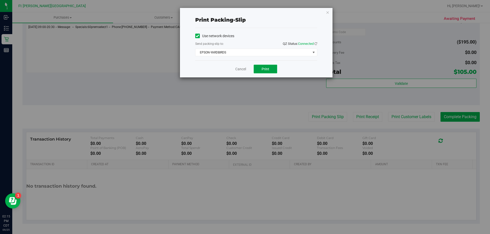
click at [264, 69] on span "Print" at bounding box center [265, 69] width 8 height 4
click at [237, 71] on link "Cancel" at bounding box center [240, 69] width 11 height 5
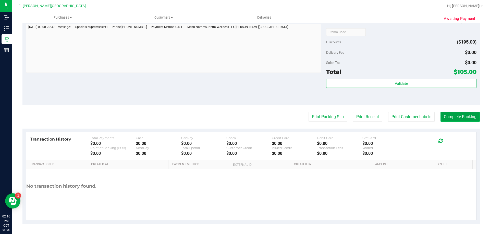
click at [464, 117] on button "Complete Packing" at bounding box center [459, 117] width 39 height 10
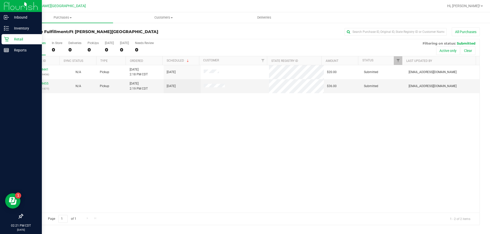
click at [11, 45] on link "Retail" at bounding box center [21, 39] width 42 height 11
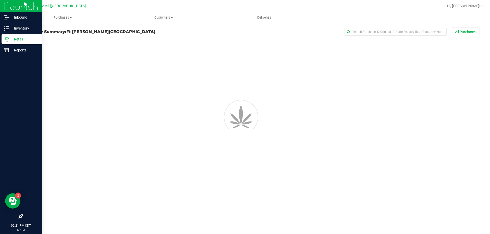
click at [11, 44] on link "Retail" at bounding box center [21, 39] width 42 height 11
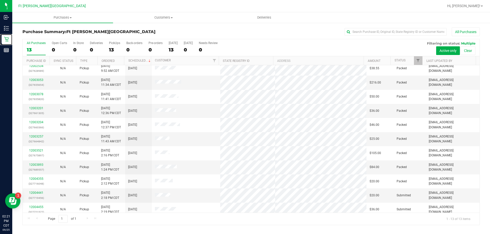
scroll to position [36, 0]
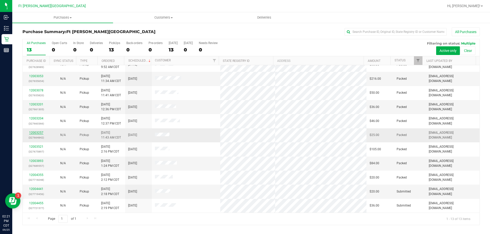
click at [38, 133] on link "12003257" at bounding box center [36, 133] width 14 height 4
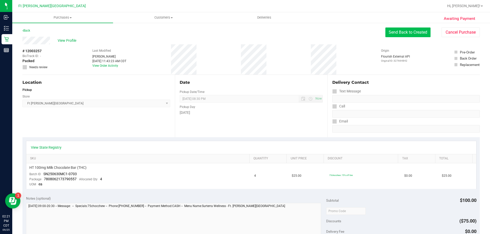
click at [410, 32] on button "Send Back to Created" at bounding box center [407, 33] width 45 height 10
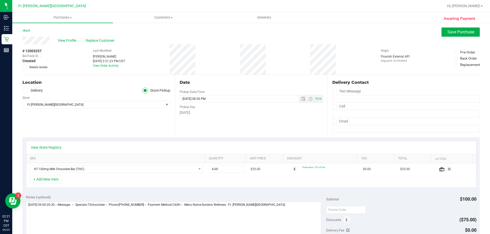
click at [25, 67] on icon at bounding box center [24, 67] width 3 height 0
click at [0, 0] on input "Needs review" at bounding box center [0, 0] width 0 height 0
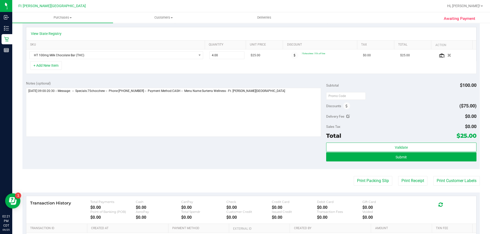
scroll to position [153, 0]
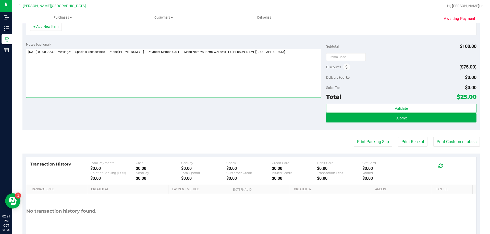
click at [283, 54] on textarea at bounding box center [173, 73] width 295 height 49
drag, startPoint x: 302, startPoint y: 75, endPoint x: 250, endPoint y: 92, distance: 54.3
click at [301, 75] on textarea at bounding box center [173, 73] width 295 height 49
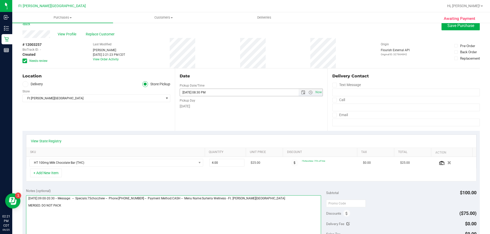
scroll to position [0, 0]
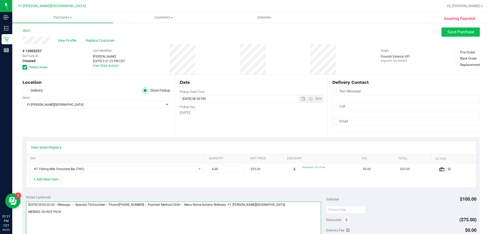
type textarea "[DATE] 09:00-20:30 -- Message: -- Specials:75chocchew -- Phone:[PHONE_NUMBER] -…"
click at [459, 32] on span "Save Purchase" at bounding box center [460, 32] width 27 height 5
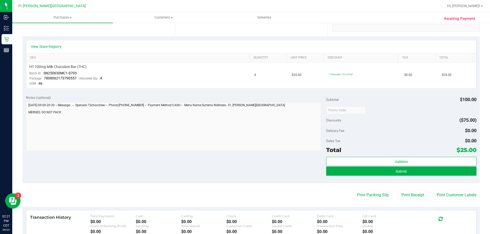
scroll to position [102, 0]
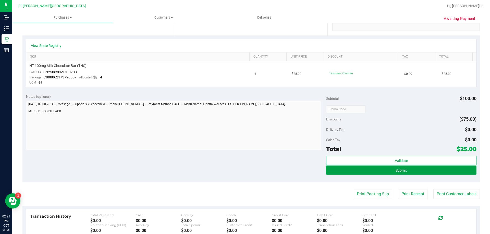
click at [360, 167] on button "Submit" at bounding box center [401, 170] width 150 height 9
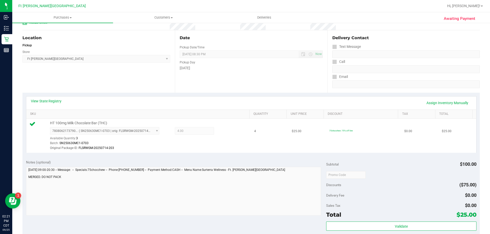
scroll to position [25, 0]
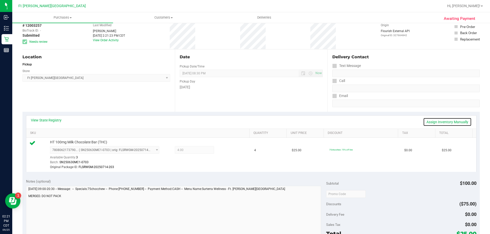
click at [440, 121] on link "Assign Inventory Manually" at bounding box center [447, 122] width 48 height 9
click at [224, 151] on icon at bounding box center [225, 151] width 5 height 6
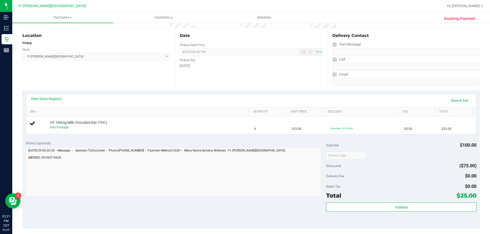
scroll to position [0, 0]
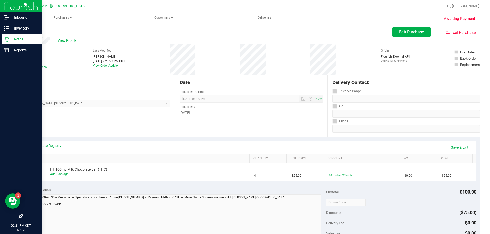
click at [6, 43] on div "Retail" at bounding box center [22, 39] width 40 height 10
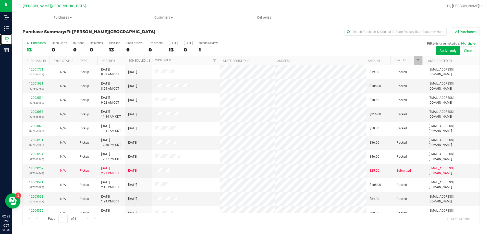
scroll to position [36, 0]
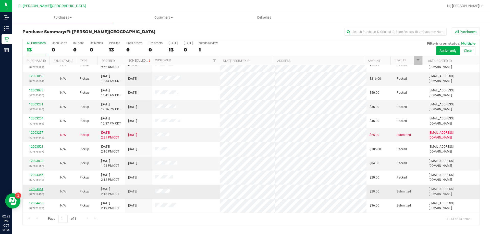
click at [38, 188] on link "12004441" at bounding box center [36, 189] width 14 height 4
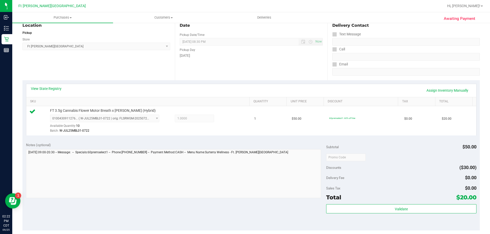
scroll to position [178, 0]
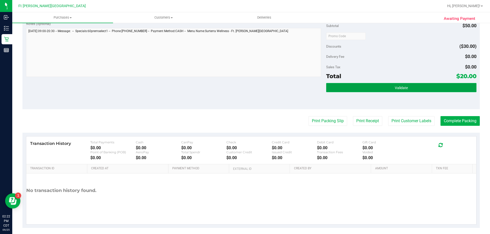
click at [390, 89] on button "Validate" at bounding box center [401, 87] width 150 height 9
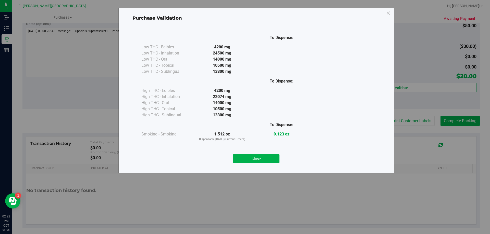
click at [265, 157] on button "Close" at bounding box center [256, 158] width 46 height 9
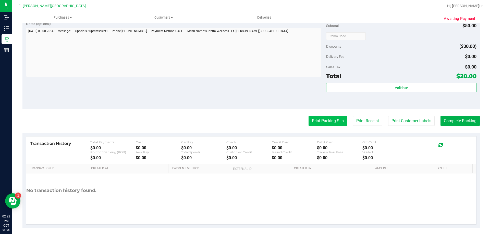
click at [314, 122] on button "Print Packing Slip" at bounding box center [327, 121] width 38 height 10
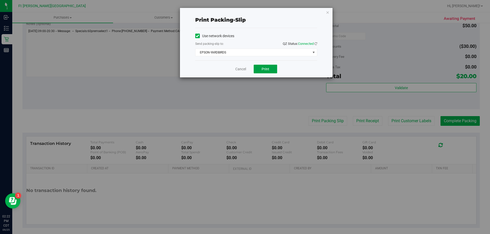
click at [270, 65] on button "Print" at bounding box center [264, 69] width 23 height 9
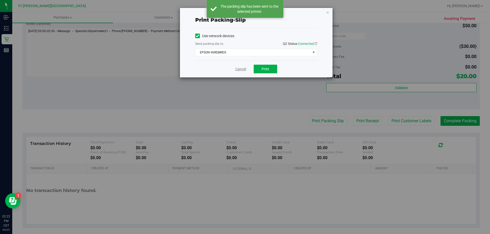
click at [240, 69] on link "Cancel" at bounding box center [240, 69] width 11 height 5
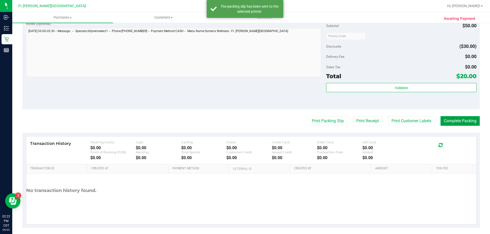
click at [464, 120] on button "Complete Packing" at bounding box center [459, 121] width 39 height 10
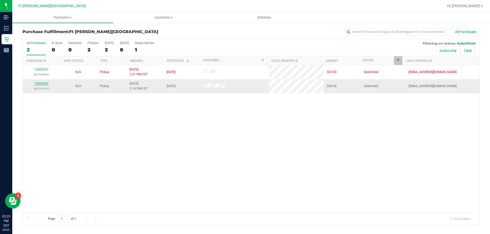
click at [43, 82] on link "12004455" at bounding box center [41, 84] width 14 height 4
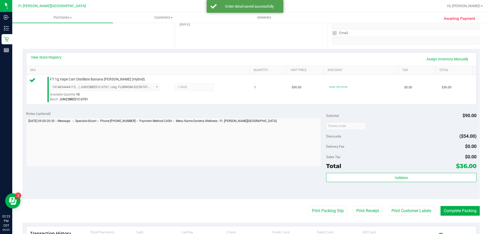
scroll to position [127, 0]
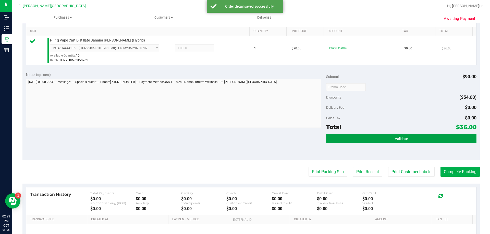
click at [352, 139] on button "Validate" at bounding box center [401, 138] width 150 height 9
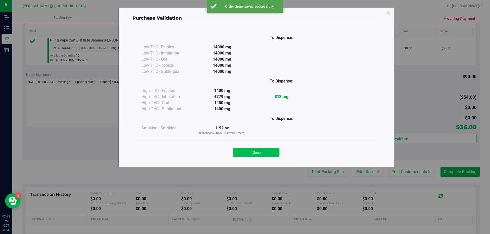
click at [272, 150] on button "Close" at bounding box center [256, 152] width 46 height 9
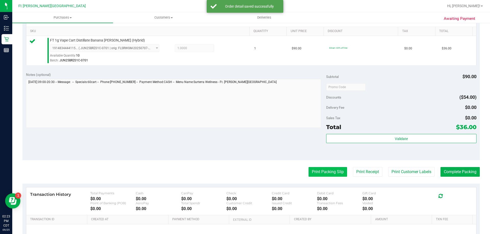
click at [320, 173] on button "Print Packing Slip" at bounding box center [327, 172] width 38 height 10
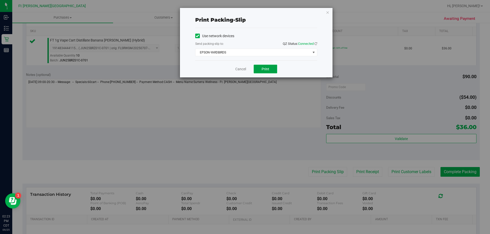
click at [275, 68] on button "Print" at bounding box center [264, 69] width 23 height 9
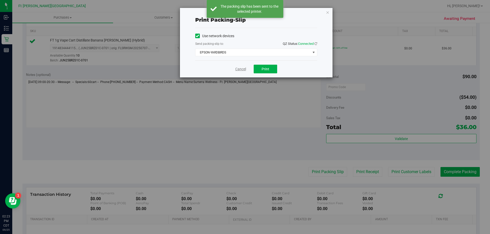
click at [242, 69] on link "Cancel" at bounding box center [240, 69] width 11 height 5
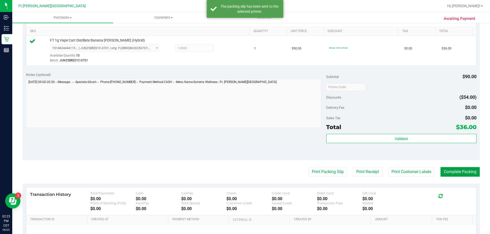
click at [446, 171] on button "Complete Packing" at bounding box center [459, 172] width 39 height 10
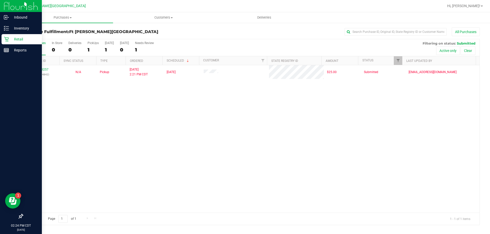
click at [23, 40] on p "Retail" at bounding box center [24, 39] width 31 height 6
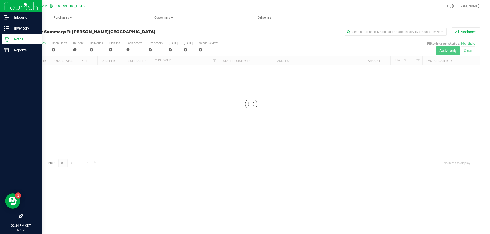
click at [23, 40] on p "Retail" at bounding box center [24, 39] width 31 height 6
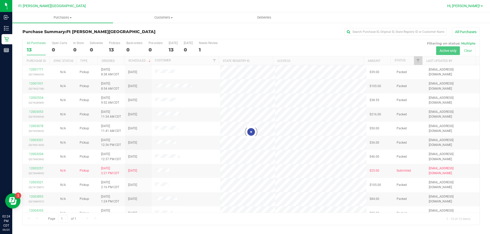
click at [470, 7] on span "Hi, [PERSON_NAME]!" at bounding box center [463, 6] width 33 height 4
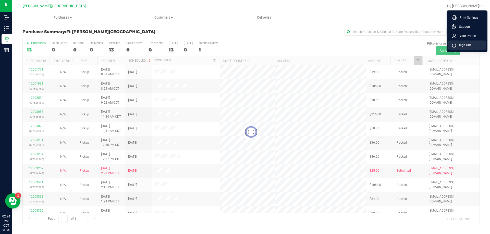
click at [466, 45] on span "Sign Out" at bounding box center [463, 45] width 15 height 5
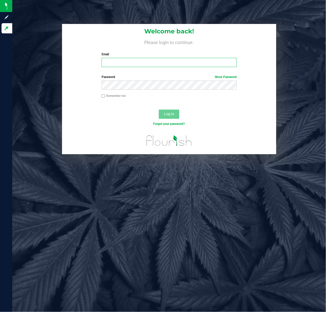
drag, startPoint x: 165, startPoint y: 1, endPoint x: 152, endPoint y: 60, distance: 60.5
click at [152, 60] on input "Email" at bounding box center [168, 62] width 135 height 9
type input "[EMAIL_ADDRESS][DOMAIN_NAME]"
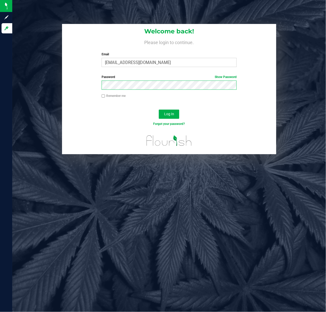
click at [159, 110] on button "Log In" at bounding box center [169, 114] width 20 height 9
